Goal: Navigation & Orientation: Find specific page/section

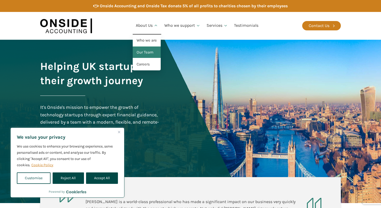
click at [146, 49] on link "Our Team" at bounding box center [147, 52] width 28 height 12
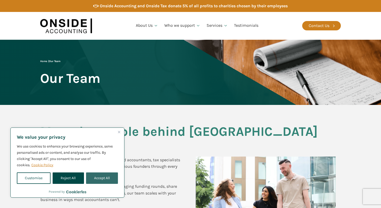
click at [103, 173] on button "Accept All" at bounding box center [102, 177] width 32 height 11
checkbox input "true"
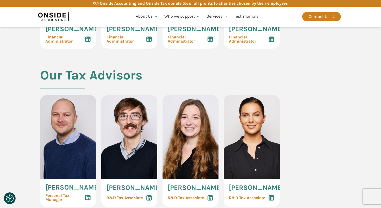
scroll to position [992, 0]
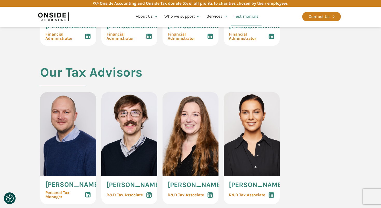
click at [247, 13] on link "Testimonials" at bounding box center [246, 17] width 31 height 18
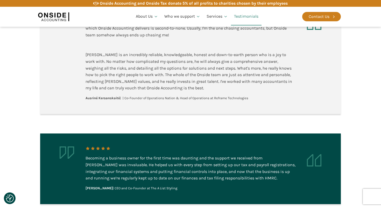
scroll to position [954, 0]
